Goal: Information Seeking & Learning: Compare options

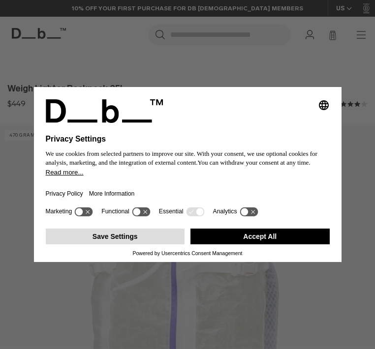
click at [145, 245] on button "Save Settings" at bounding box center [115, 237] width 139 height 16
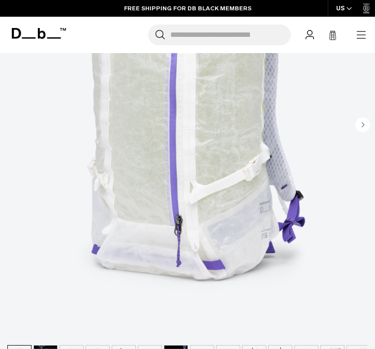
scroll to position [452, 0]
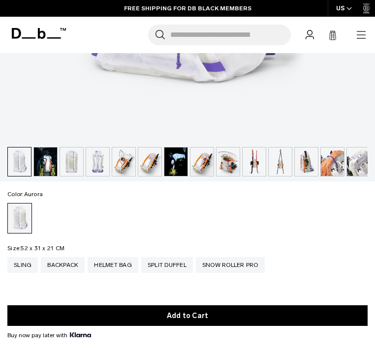
click at [54, 165] on img "button" at bounding box center [45, 162] width 23 height 29
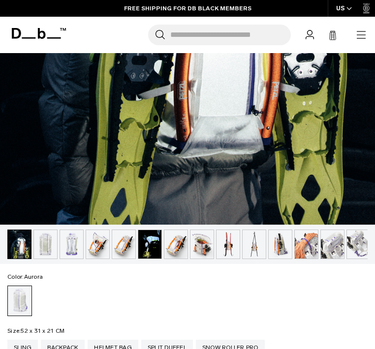
scroll to position [406, 0]
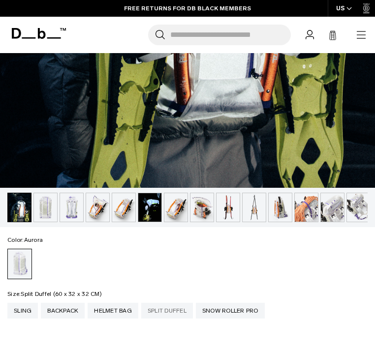
click at [177, 313] on div "Split Duffel" at bounding box center [167, 311] width 52 height 16
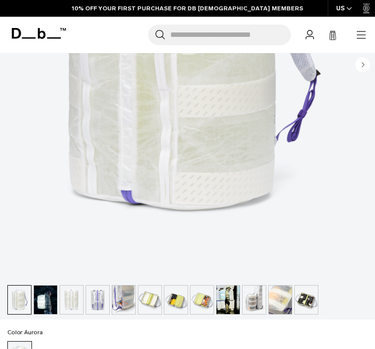
scroll to position [423, 0]
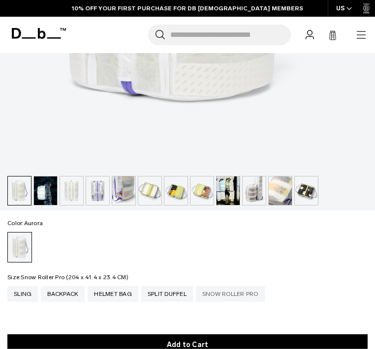
click at [222, 299] on div "Snow Roller Pro" at bounding box center [230, 294] width 69 height 16
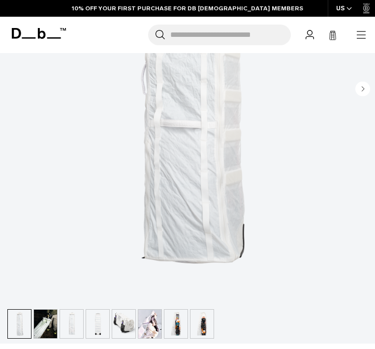
scroll to position [347, 0]
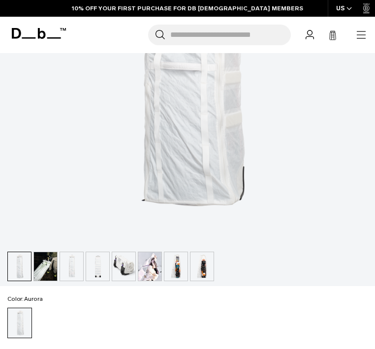
click at [179, 264] on img "button" at bounding box center [175, 266] width 23 height 29
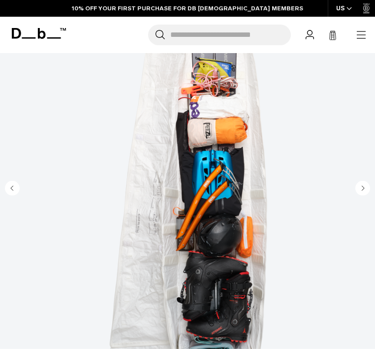
scroll to position [404, 0]
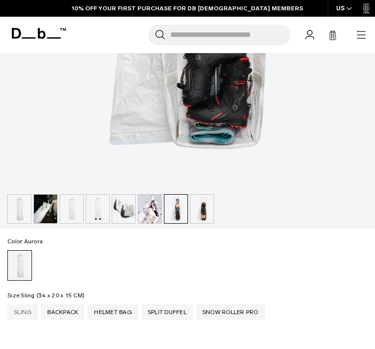
click at [20, 312] on div "Sling" at bounding box center [22, 313] width 31 height 16
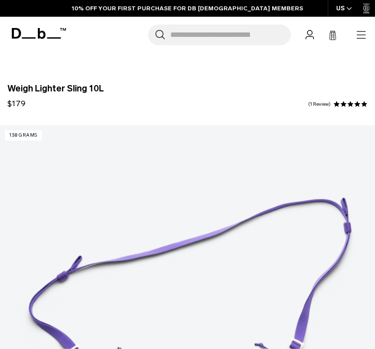
click at [356, 37] on icon "button" at bounding box center [361, 35] width 12 height 12
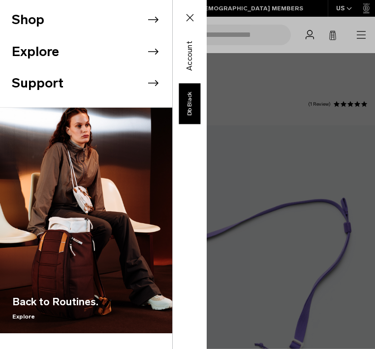
click at [154, 25] on icon at bounding box center [153, 19] width 15 height 15
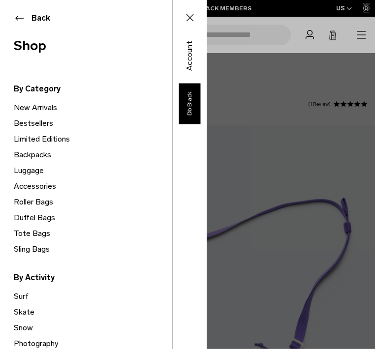
click at [31, 124] on link "Bestsellers" at bounding box center [93, 124] width 158 height 16
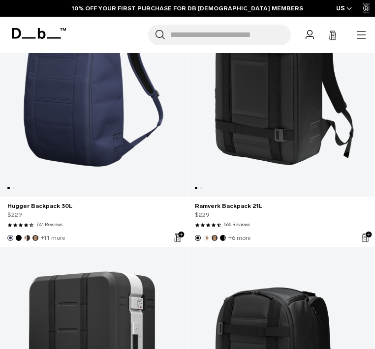
scroll to position [851, 0]
